Goal: Information Seeking & Learning: Learn about a topic

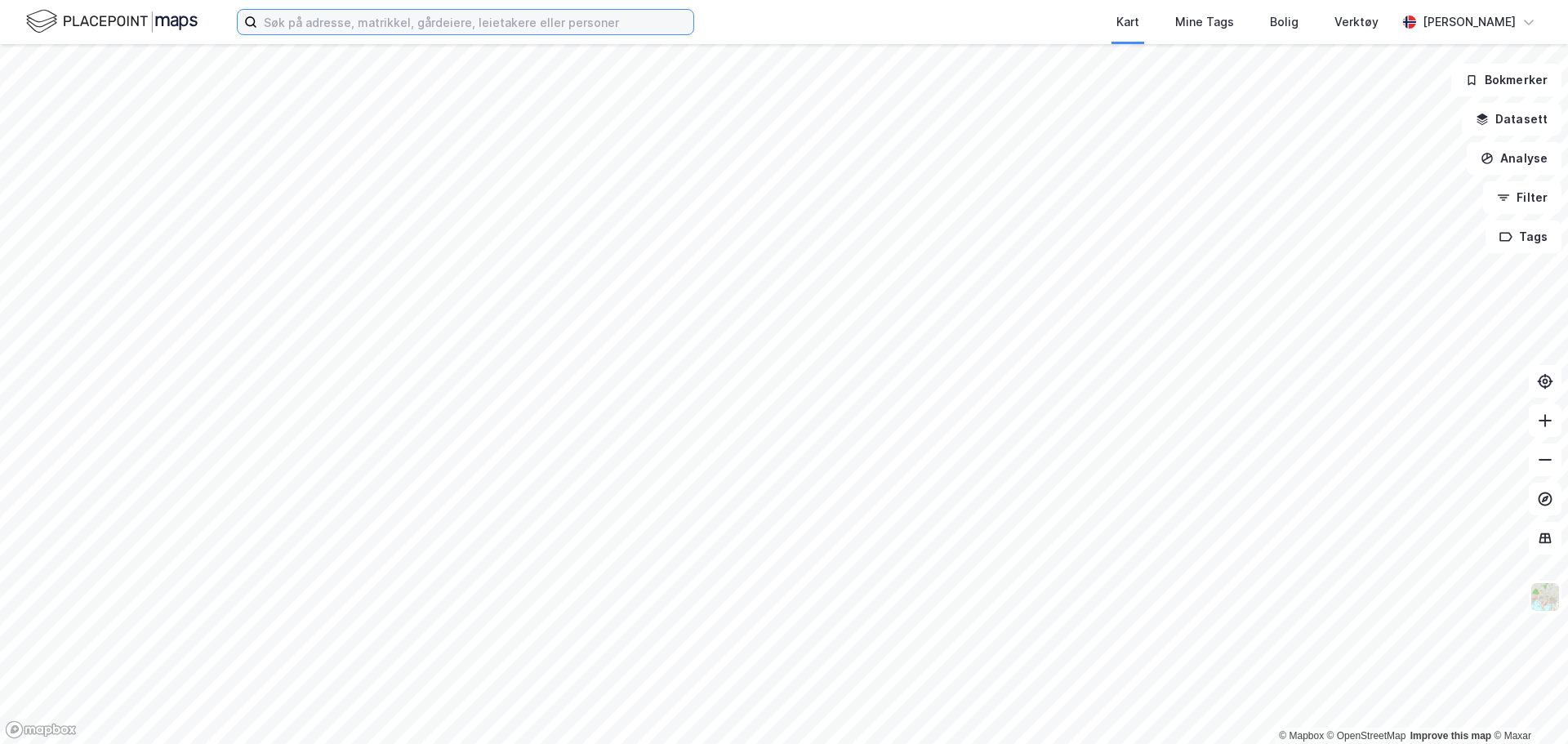
click at [594, 21] on input at bounding box center [475, 22] width 436 height 25
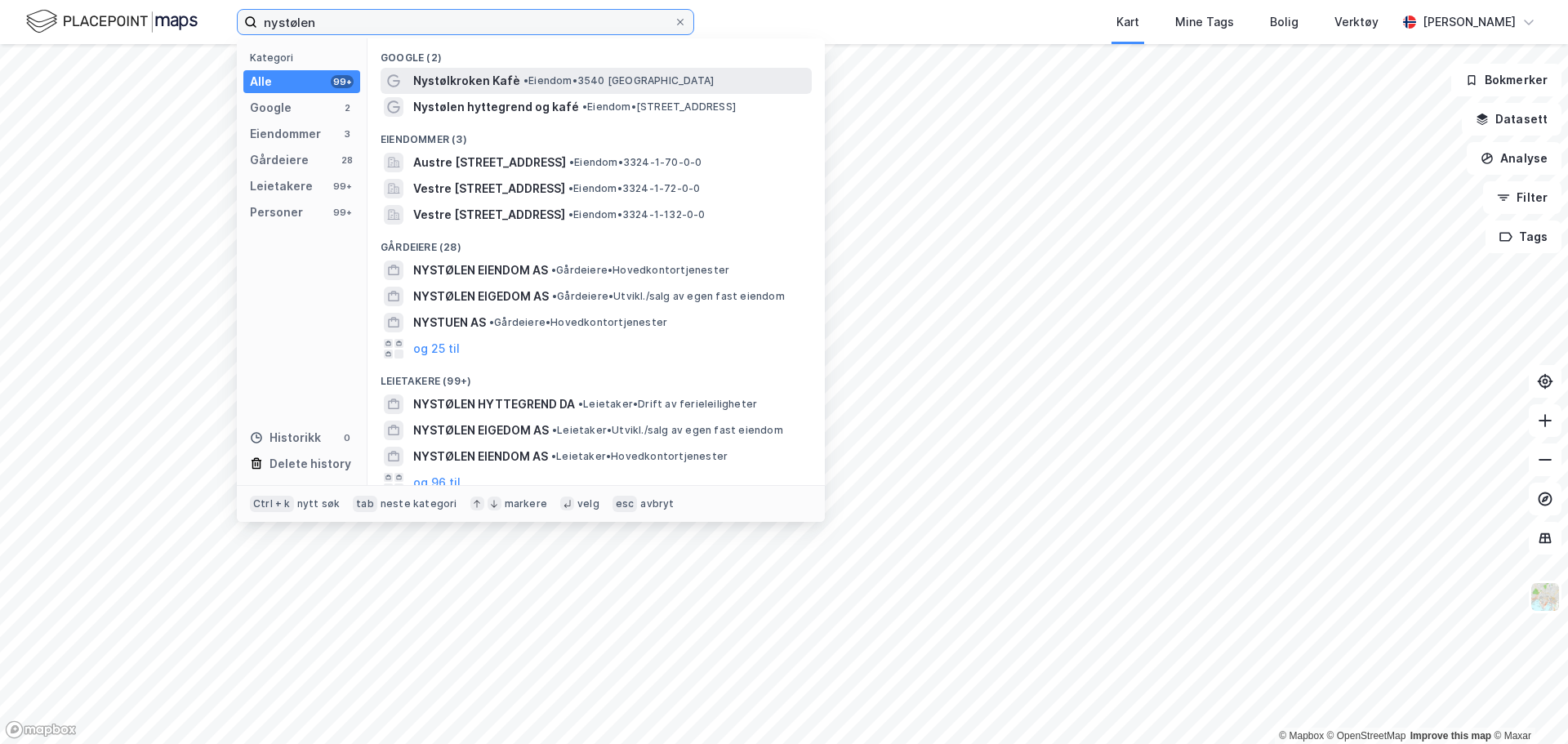
type input "nystølen"
click at [582, 82] on span "• Eiendom • 3540 [GEOGRAPHIC_DATA]" at bounding box center [619, 81] width 190 height 13
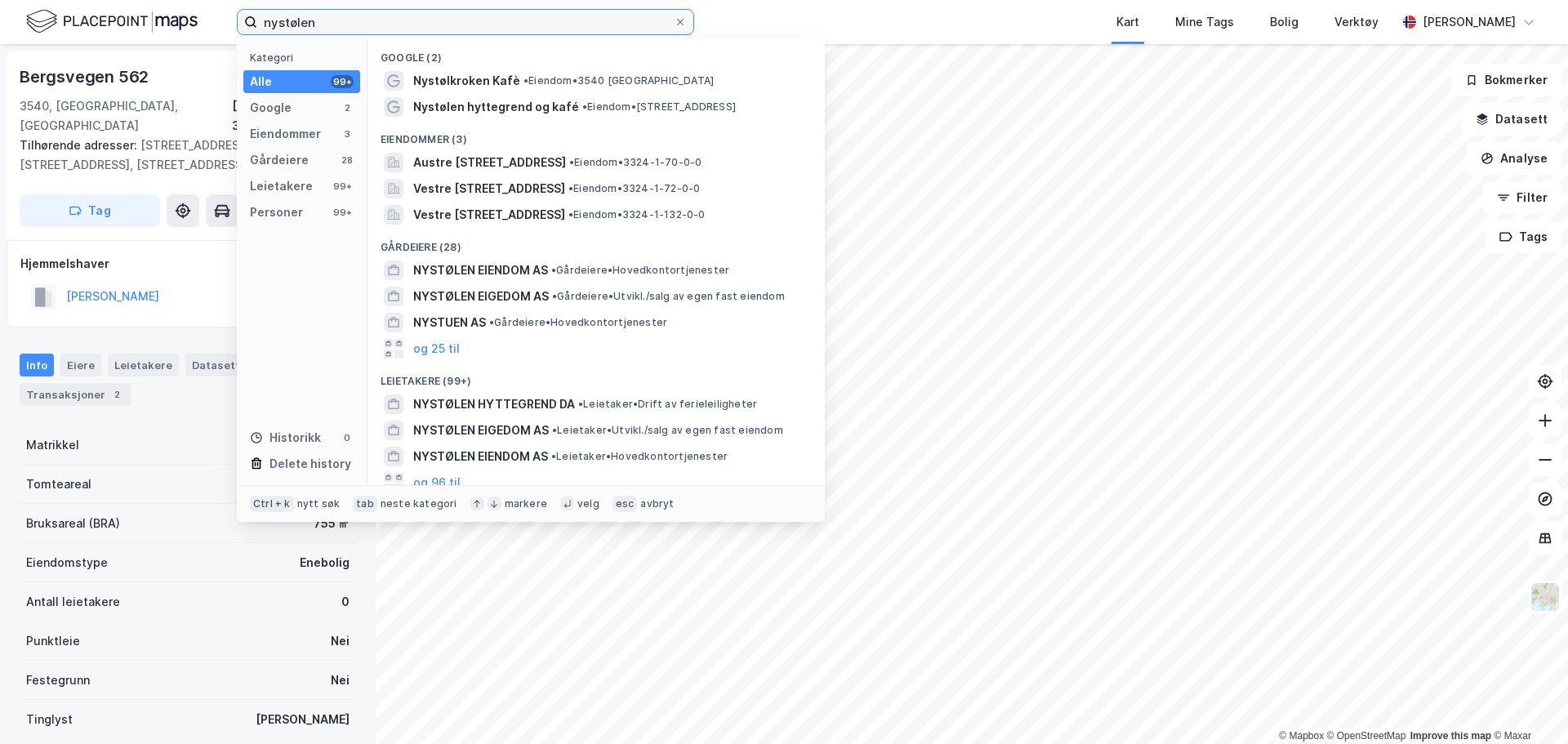
click at [342, 24] on input "nystølen" at bounding box center [465, 22] width 416 height 25
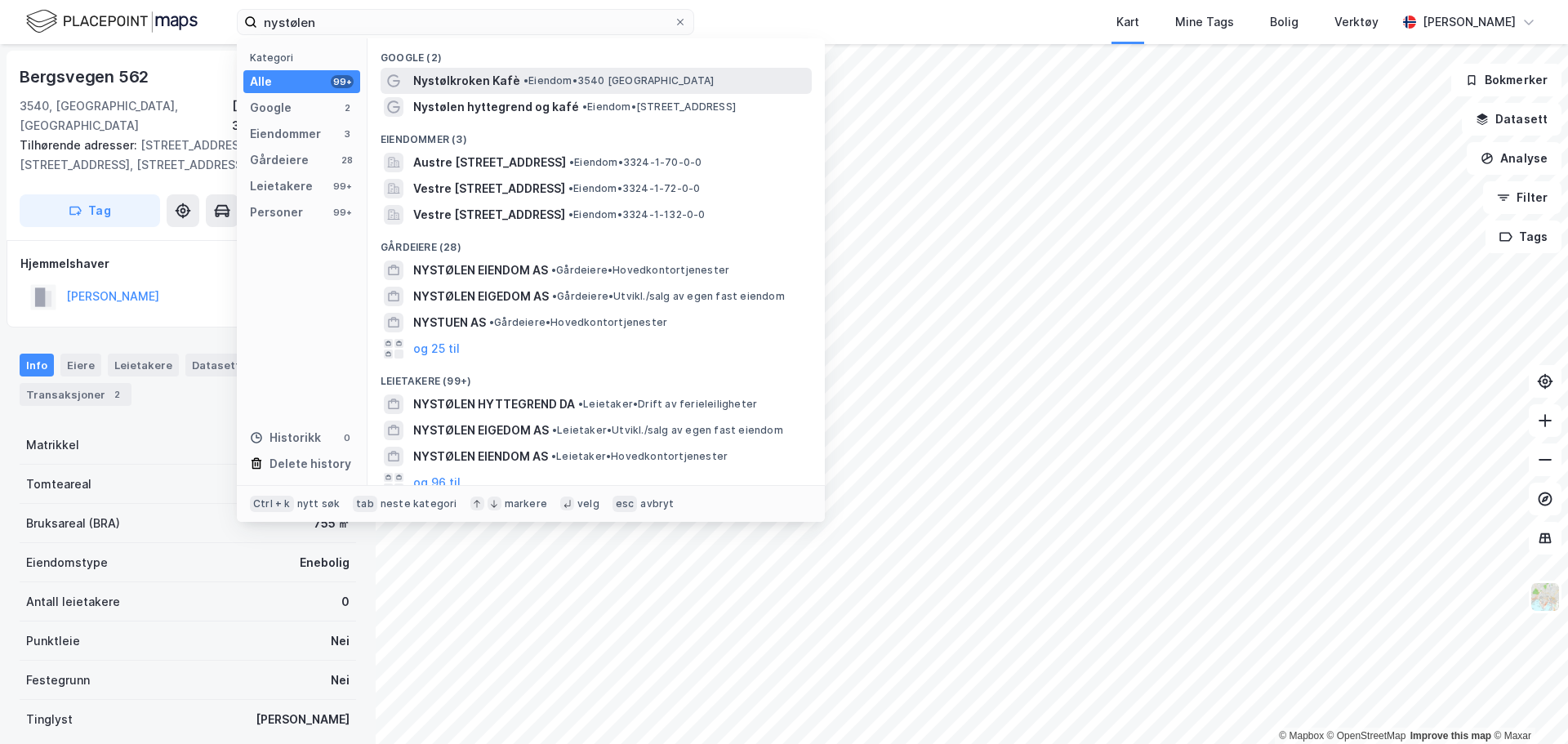
click at [432, 79] on span "Nystølkroken Kafè" at bounding box center [466, 81] width 107 height 20
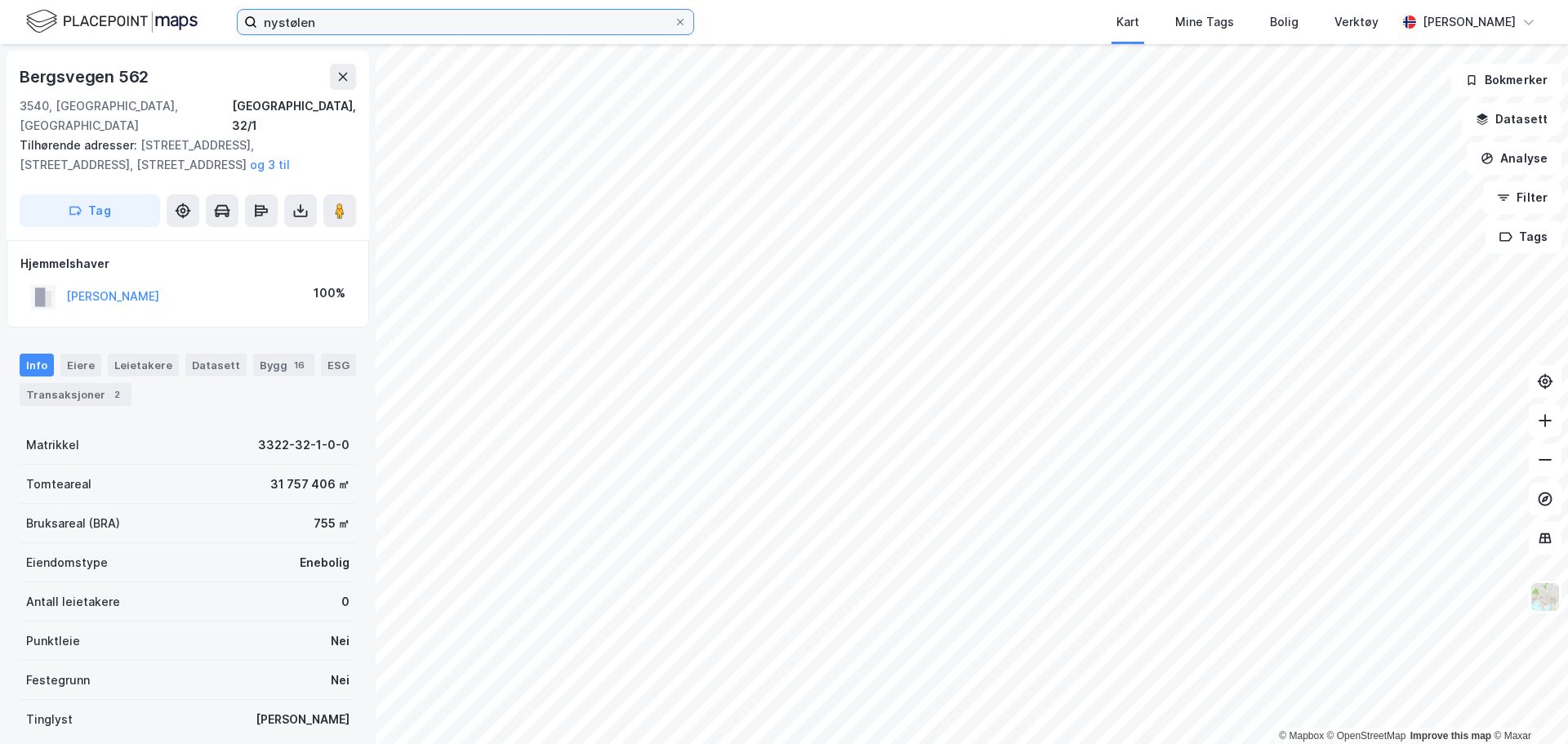
click at [373, 21] on input "nystølen" at bounding box center [465, 22] width 416 height 25
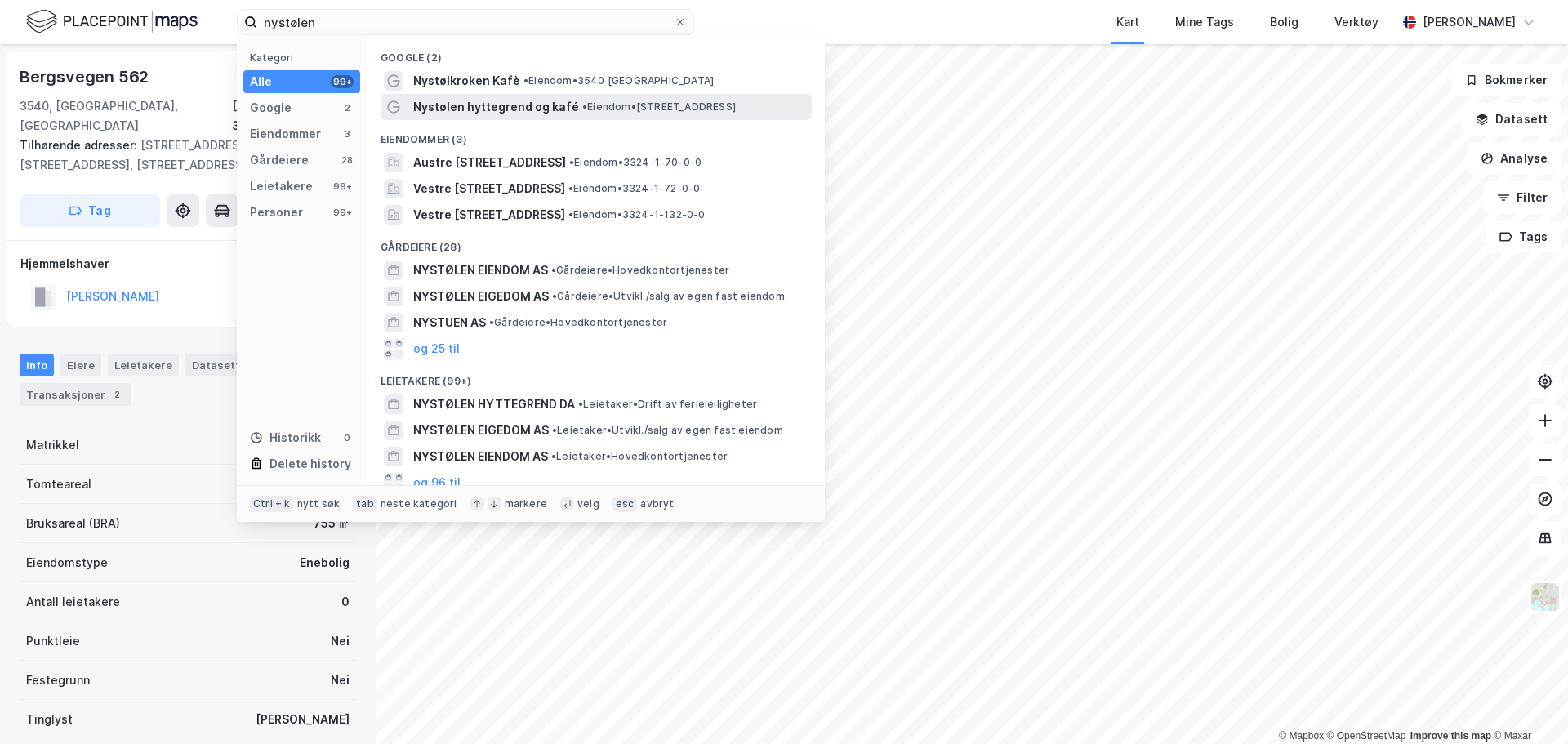
click at [465, 110] on span "Nystølen hyttegrend og kafé" at bounding box center [496, 107] width 166 height 20
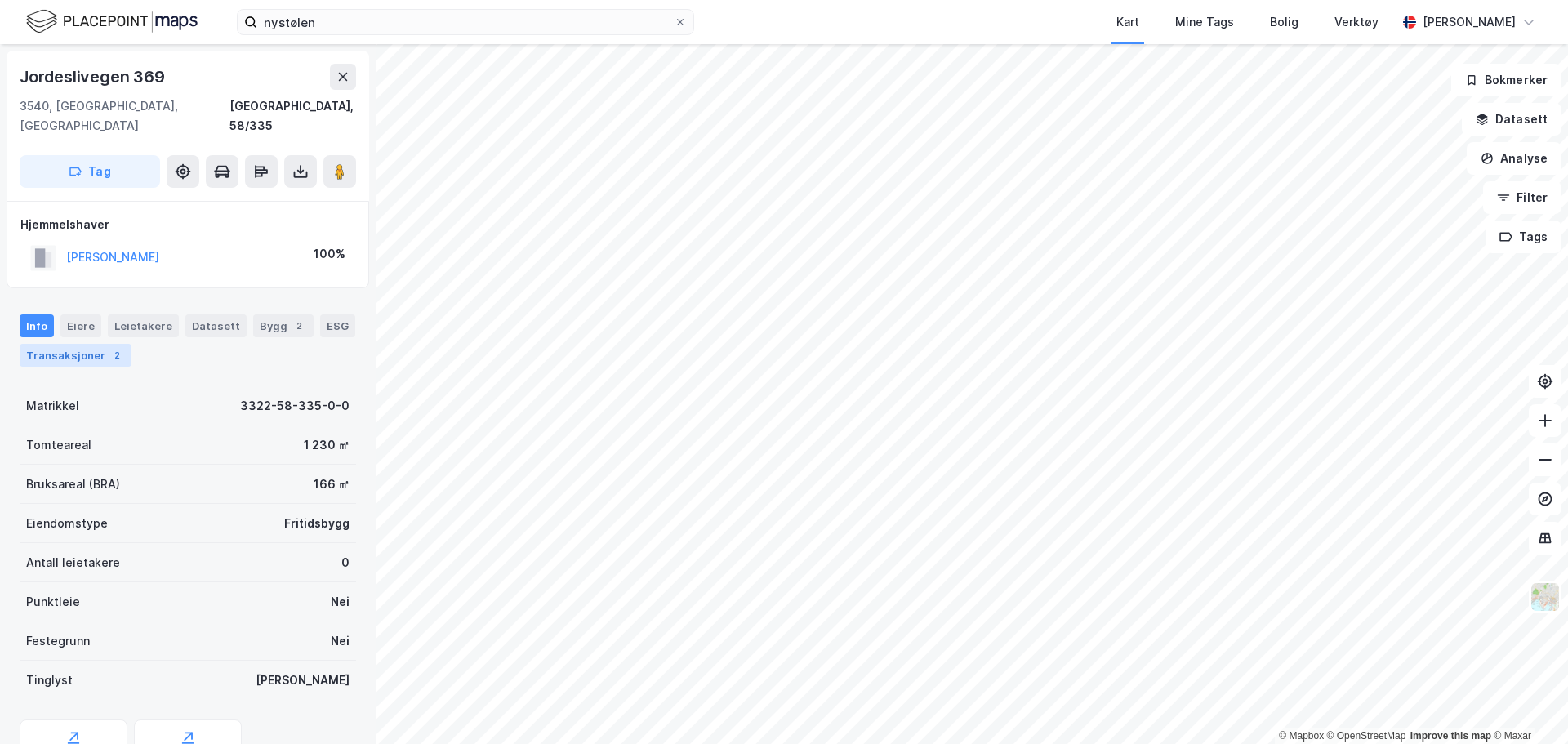
click at [112, 347] on div "2" at bounding box center [116, 355] width 17 height 17
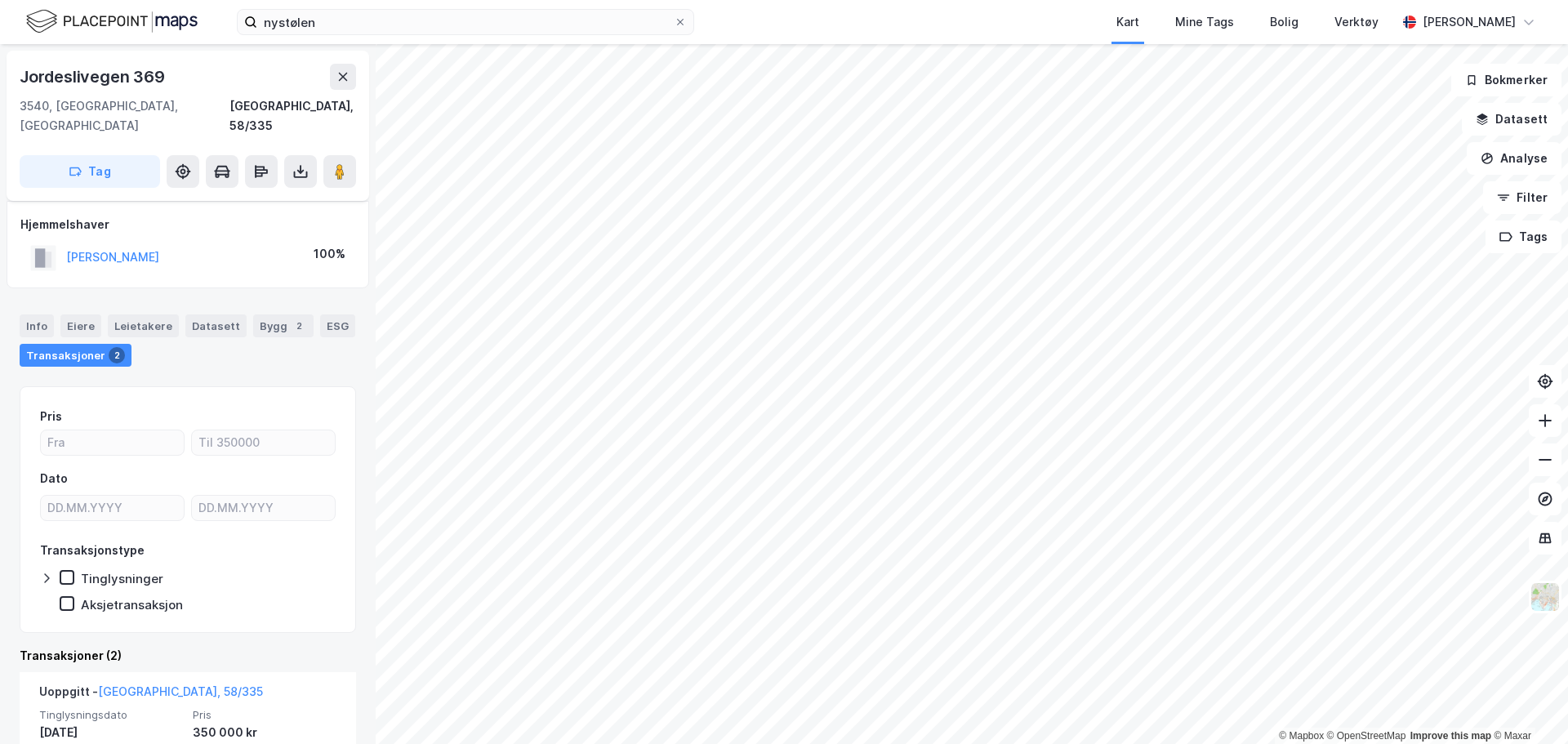
scroll to position [163, 0]
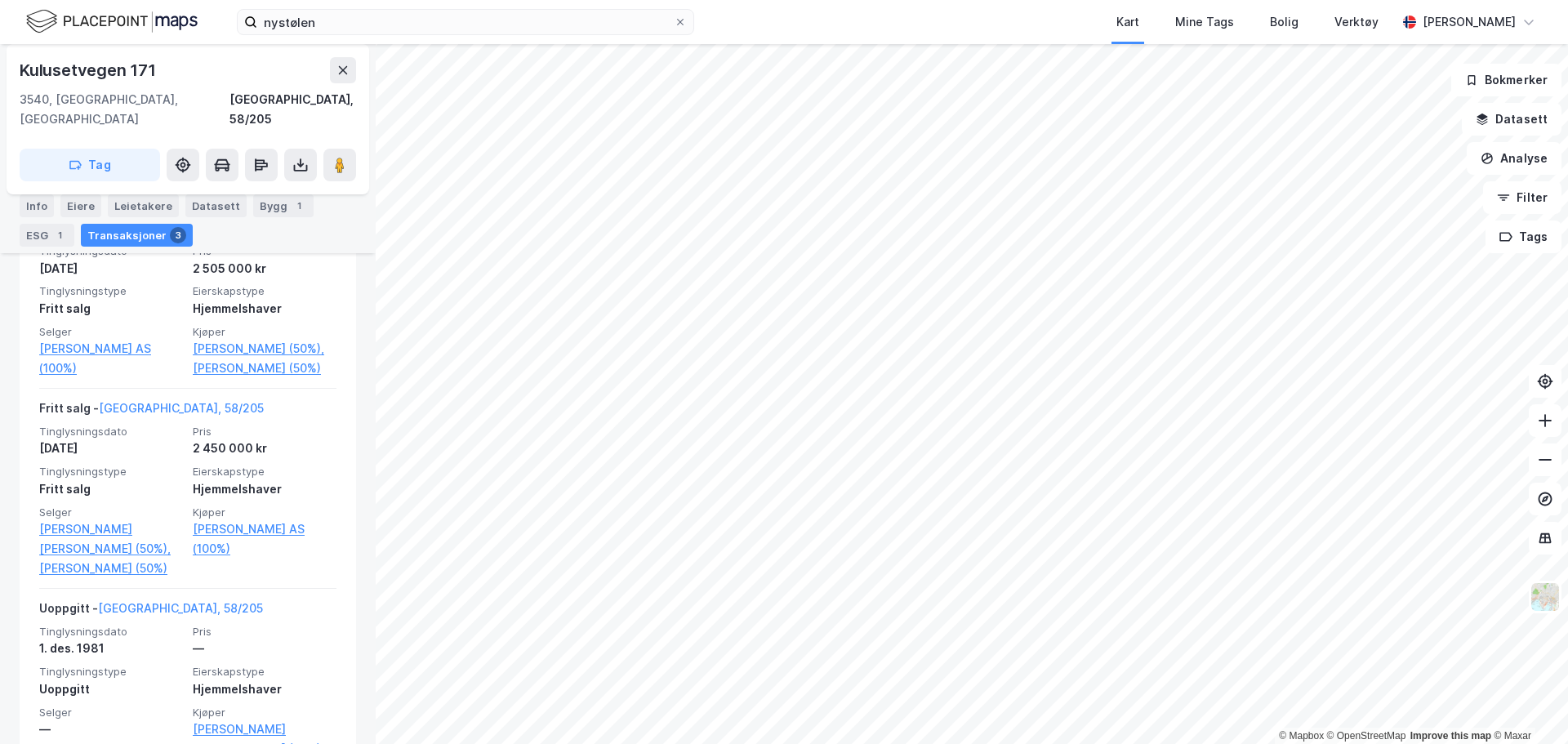
scroll to position [437, 0]
